Goal: Task Accomplishment & Management: Manage account settings

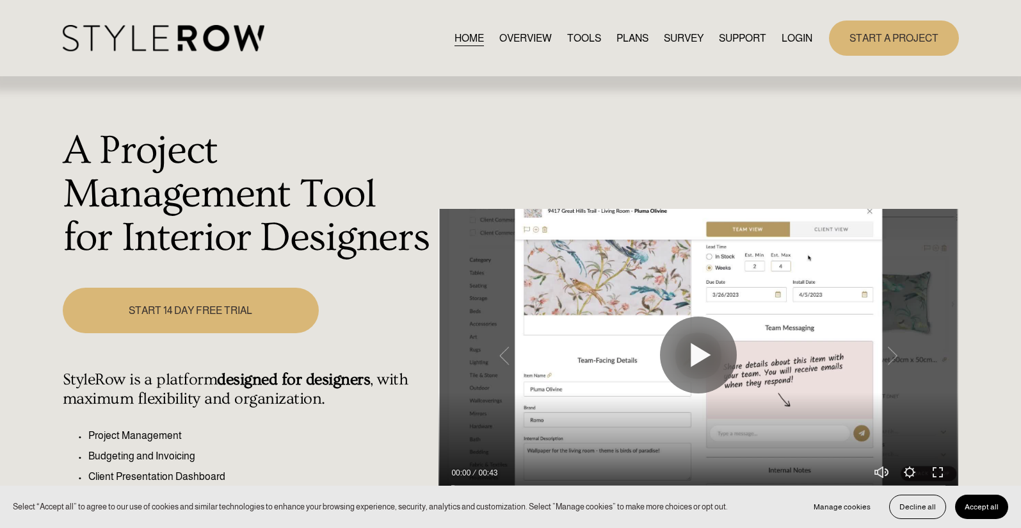
click at [798, 40] on link "LOGIN" at bounding box center [797, 37] width 31 height 17
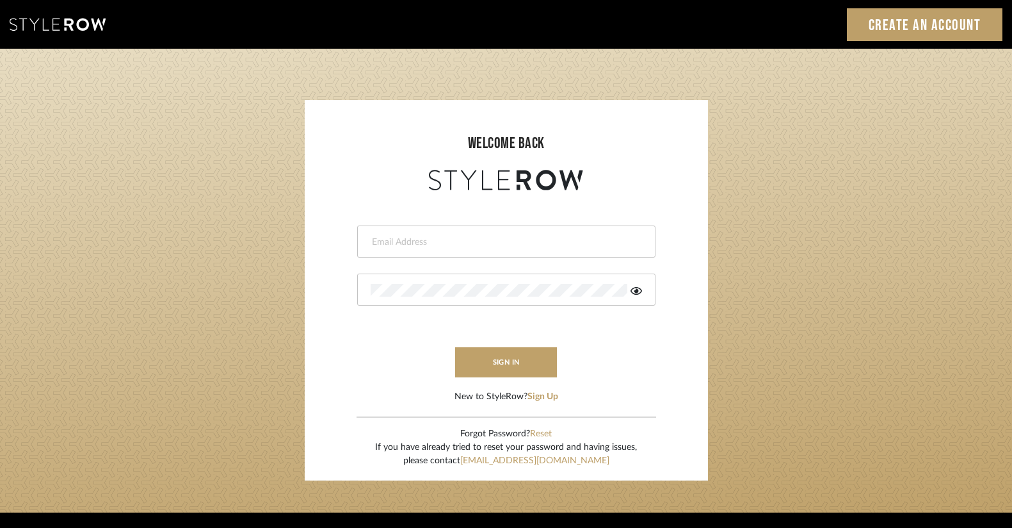
click at [391, 240] on input "email" at bounding box center [505, 242] width 268 height 13
type input "ac@cerusedesign.com"
drag, startPoint x: 491, startPoint y: 359, endPoint x: 471, endPoint y: 346, distance: 23.6
click at [491, 359] on button "sign in" at bounding box center [506, 362] width 102 height 30
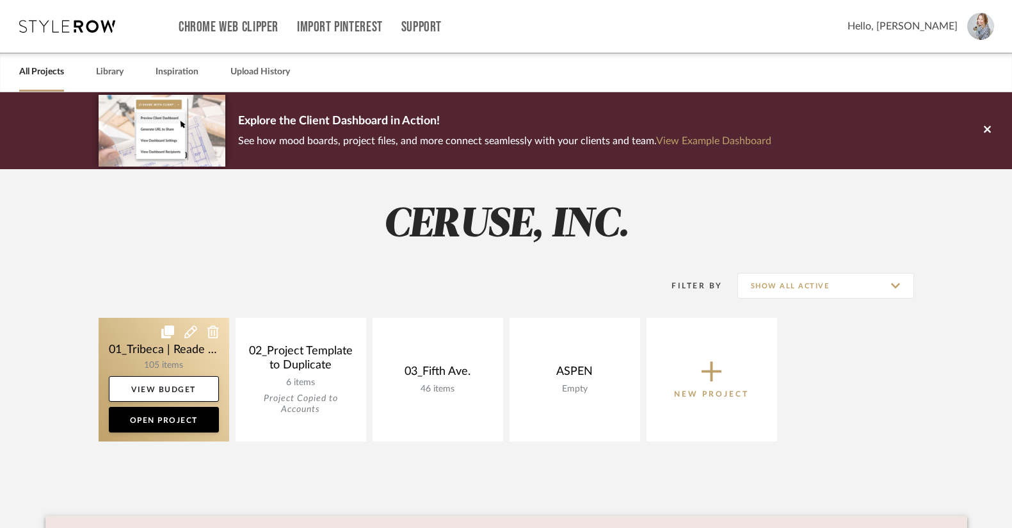
click at [181, 350] on link at bounding box center [164, 380] width 131 height 124
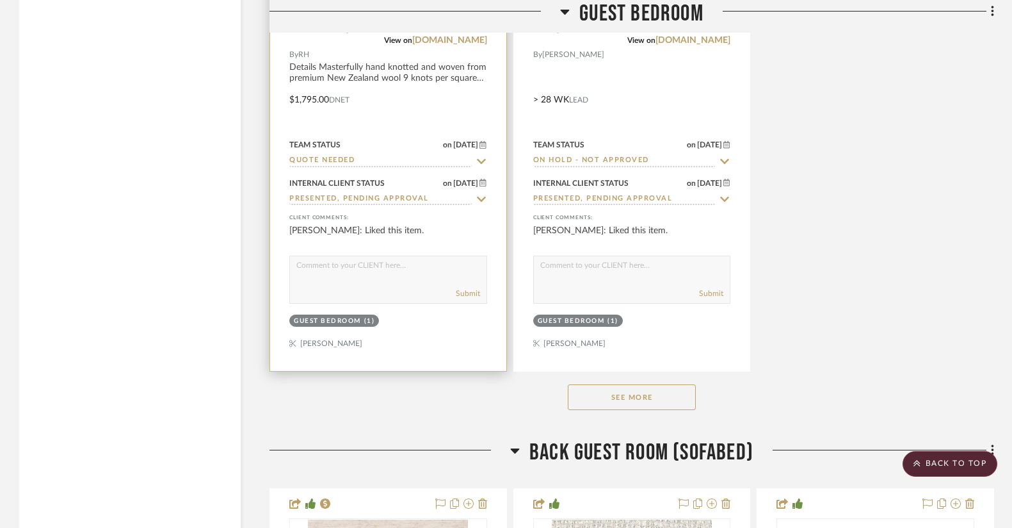
scroll to position [7085, 0]
